Goal: Check status: Check status

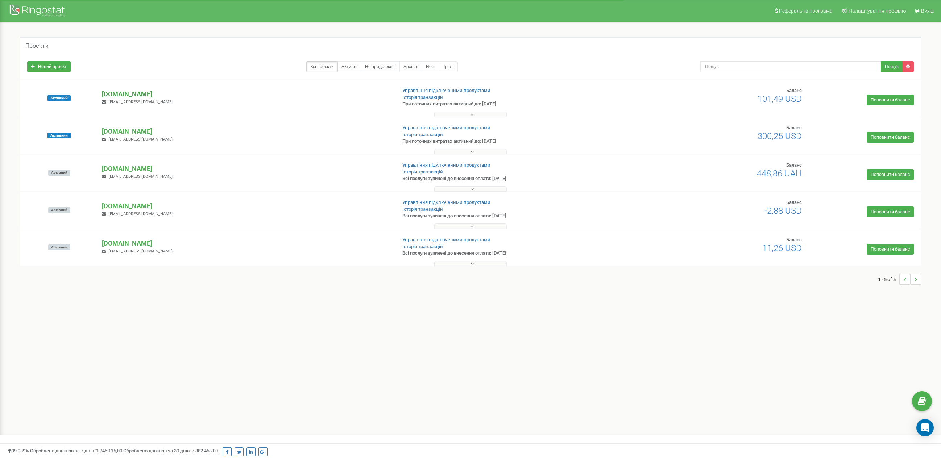
click at [147, 97] on p "[DOMAIN_NAME]" at bounding box center [246, 93] width 288 height 9
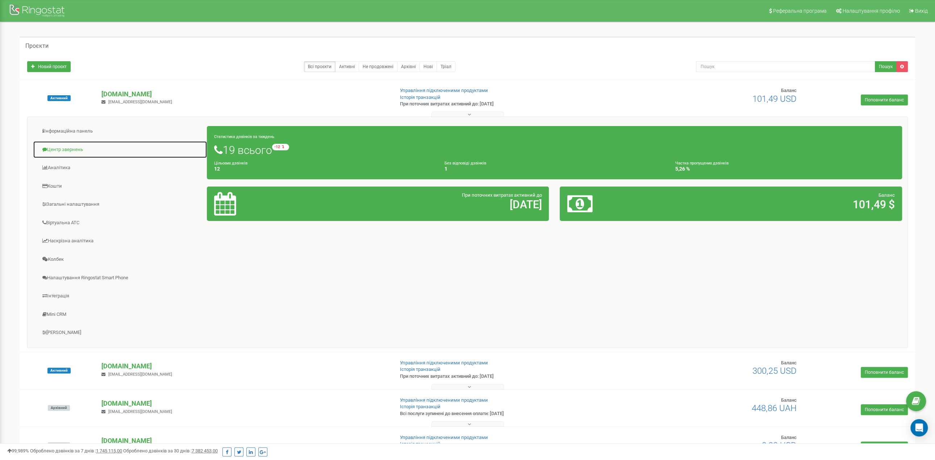
click at [78, 150] on link "Центр звернень" at bounding box center [120, 150] width 174 height 18
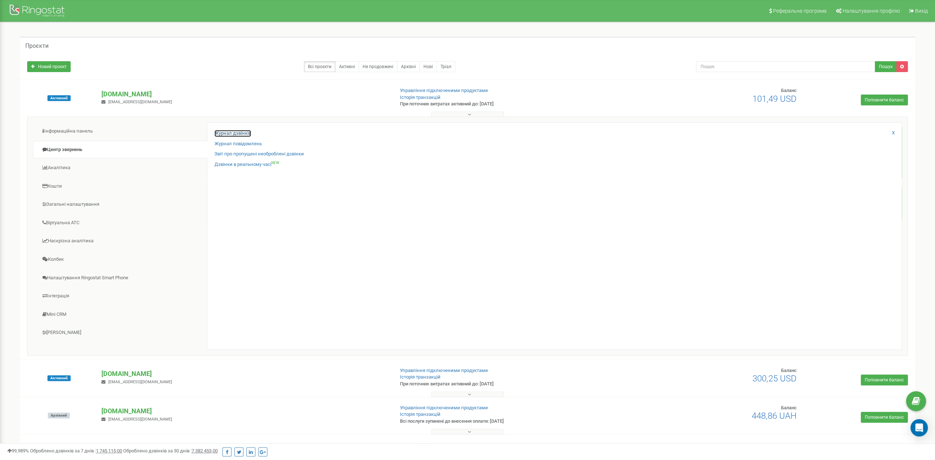
click at [247, 131] on link "Журнал дзвінків" at bounding box center [232, 133] width 37 height 7
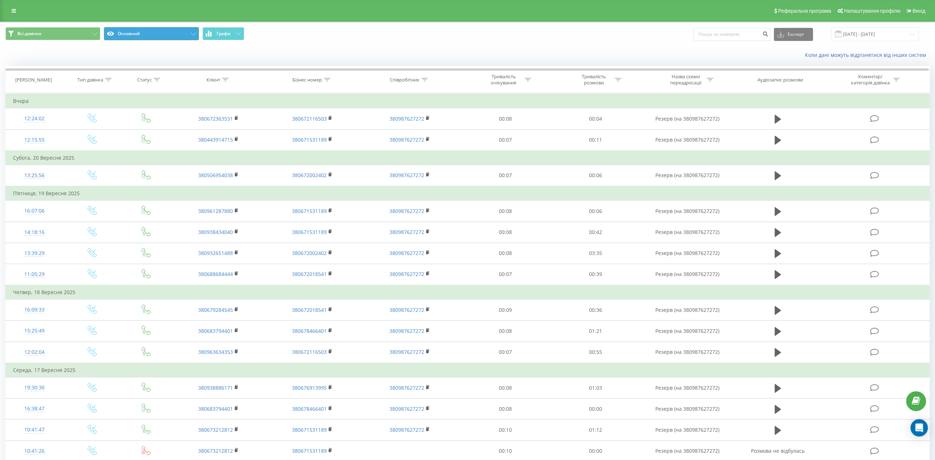
click at [166, 36] on button "Основний" at bounding box center [151, 33] width 95 height 13
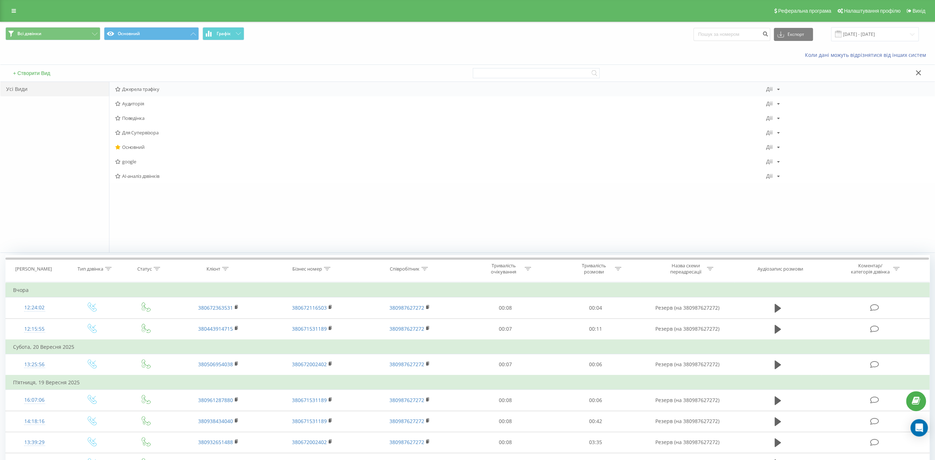
click at [146, 91] on span "Джерела трафіку" at bounding box center [440, 89] width 651 height 5
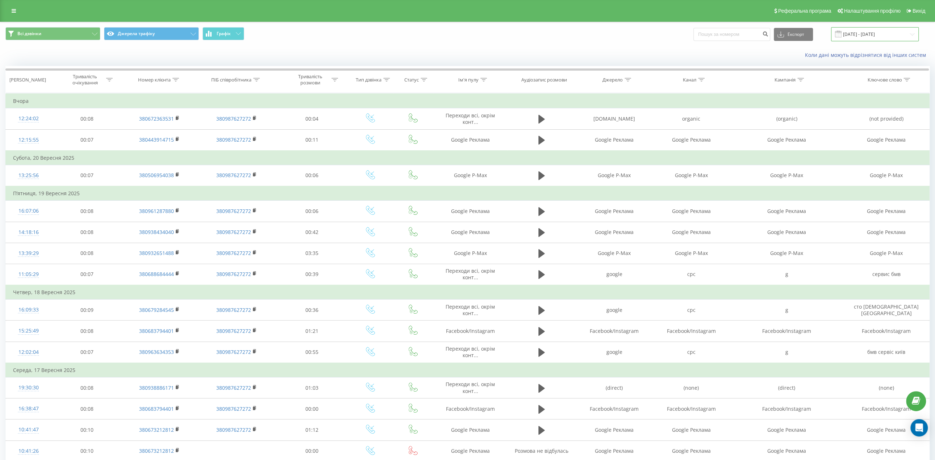
click at [864, 33] on input "22.08.2025 - 22.09.2025" at bounding box center [875, 34] width 88 height 14
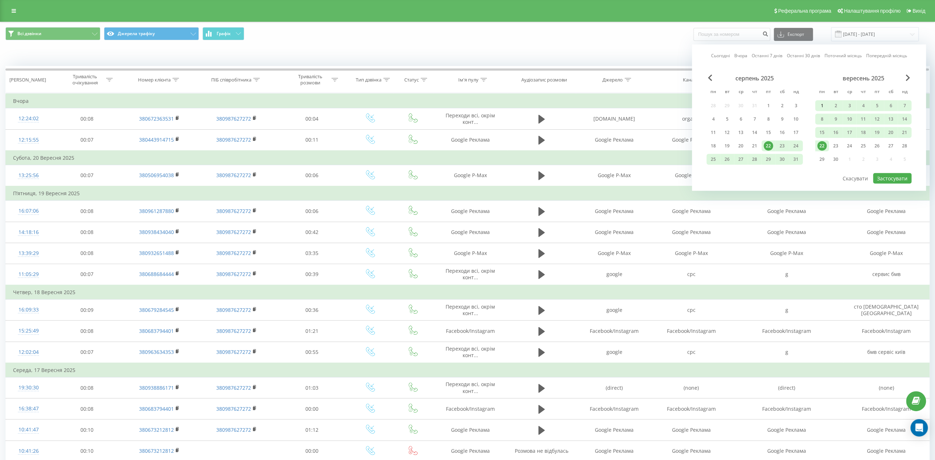
click at [821, 107] on div "1" at bounding box center [821, 105] width 9 height 9
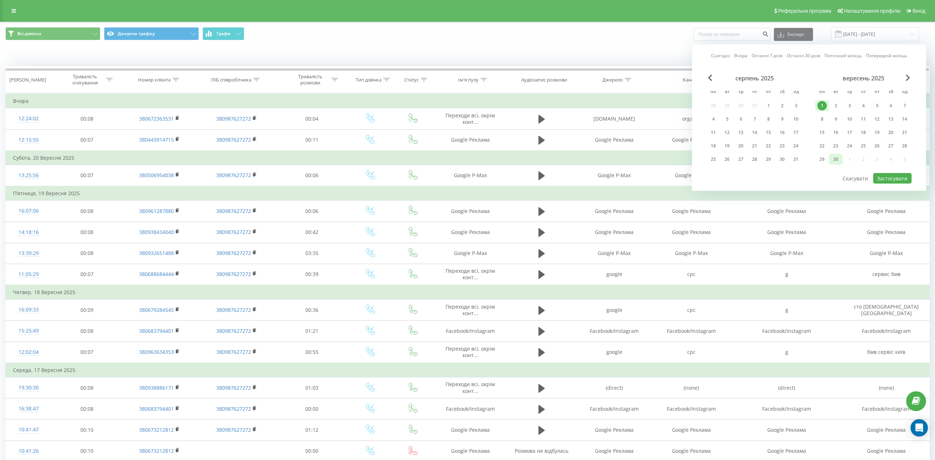
click at [837, 159] on div "30" at bounding box center [835, 159] width 9 height 9
click at [888, 178] on button "Застосувати" at bounding box center [892, 178] width 38 height 11
type input "01.09.2025 - 30.09.2025"
